Goal: Find specific page/section: Find specific page/section

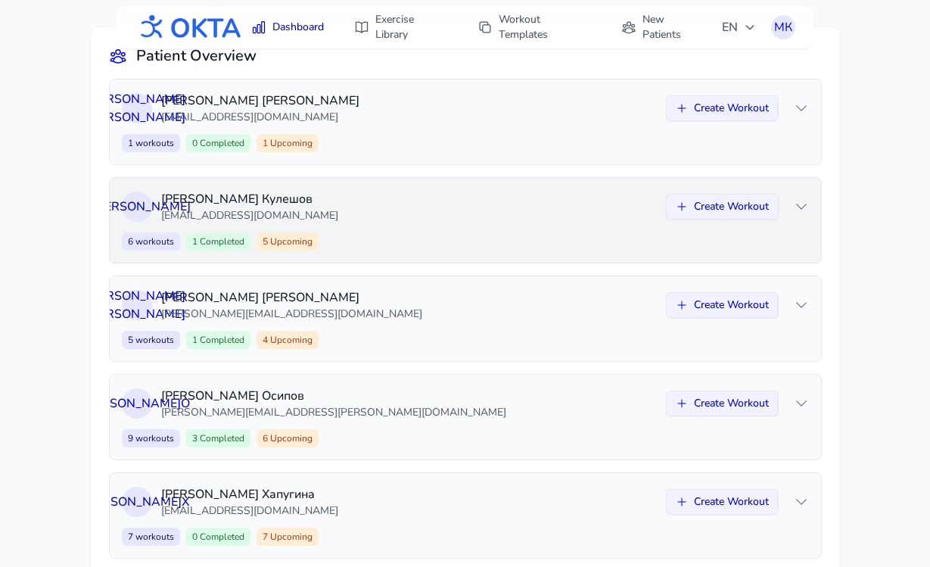
scroll to position [157, 0]
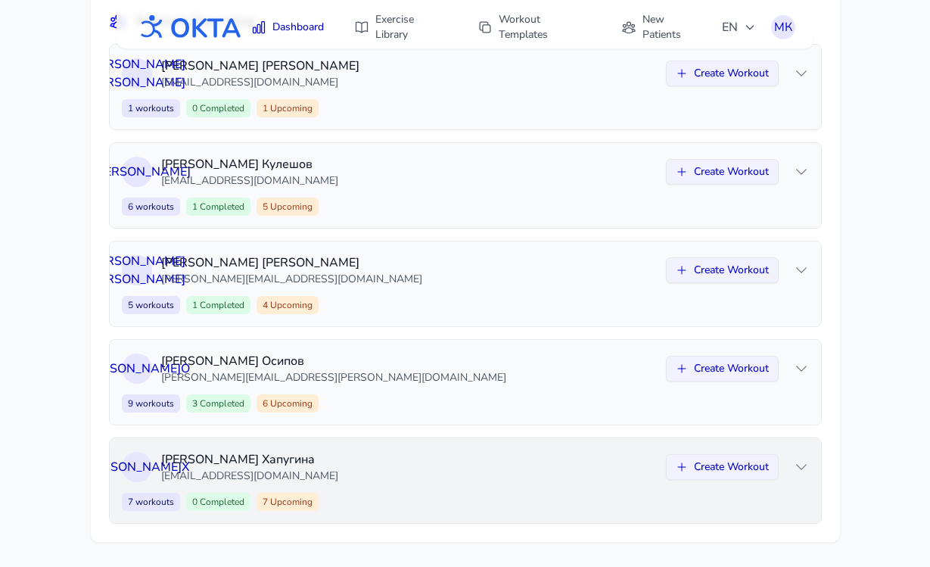
click at [439, 470] on p "[EMAIL_ADDRESS][DOMAIN_NAME]" at bounding box center [409, 476] width 496 height 15
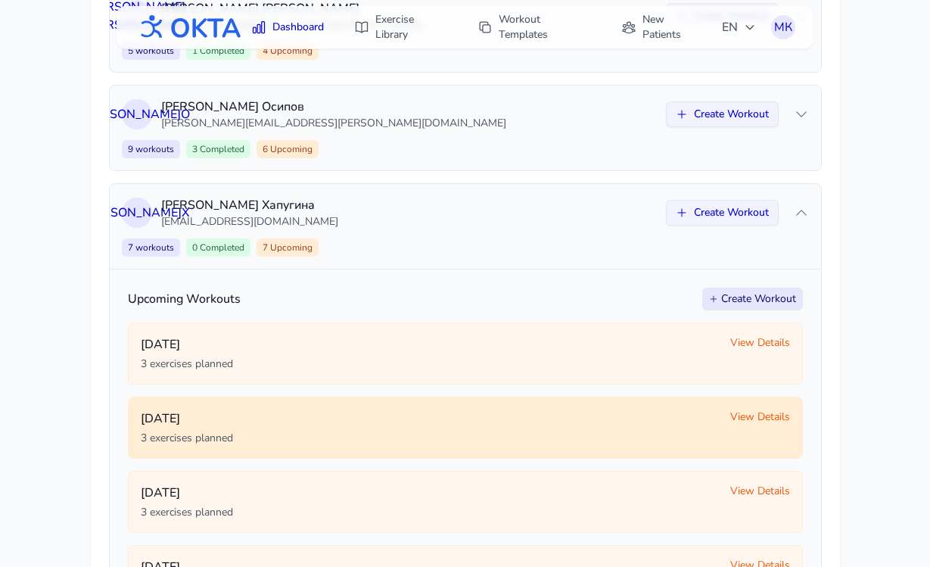
scroll to position [407, 0]
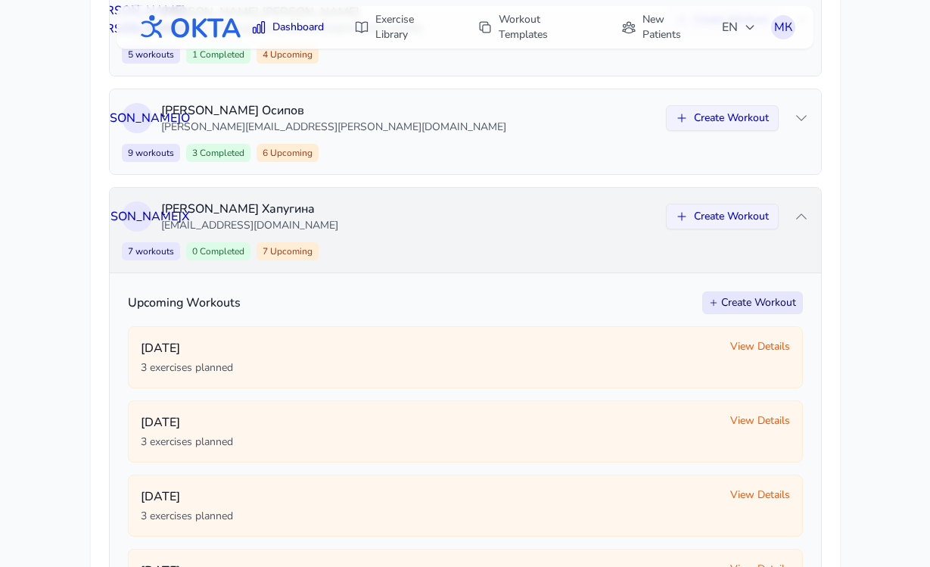
click at [469, 234] on div "И Х Ирина Хапугина s_irinaa@mail.ru Create Workout 7 workouts 0 Completed 7 Upc…" at bounding box center [466, 230] width 712 height 85
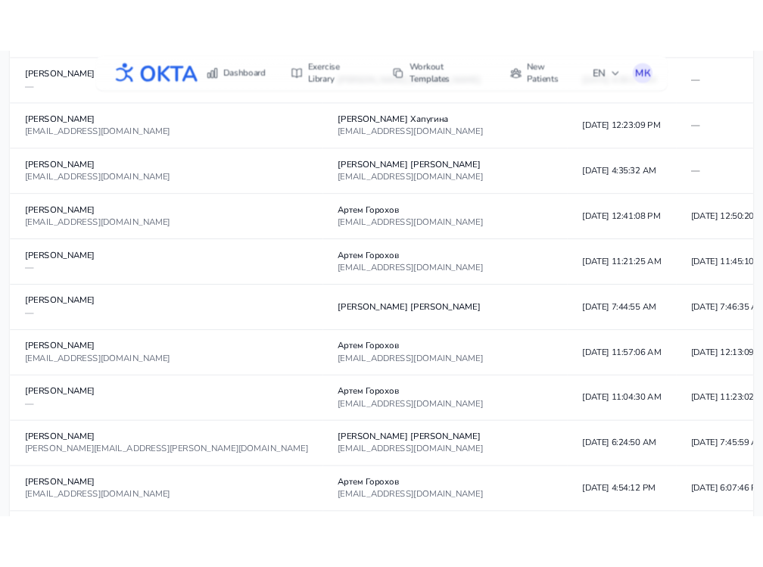
scroll to position [1289, 0]
